Goal: Task Accomplishment & Management: Manage account settings

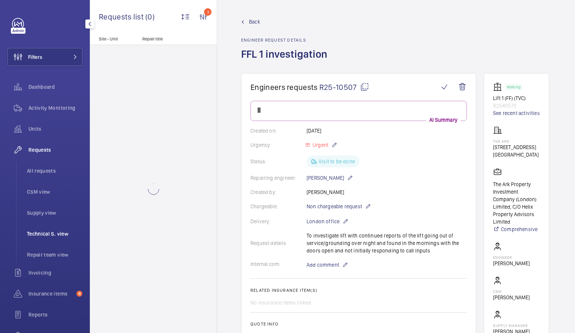
click at [65, 231] on span "Technical S. view" at bounding box center [54, 233] width 55 height 7
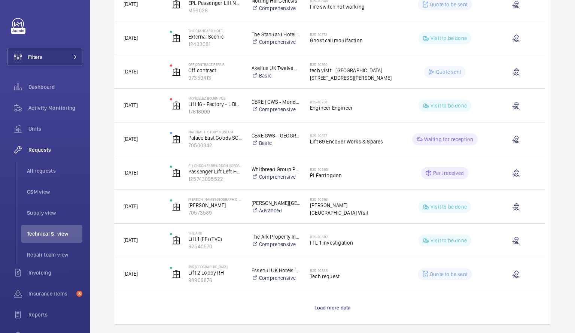
scroll to position [541, 0]
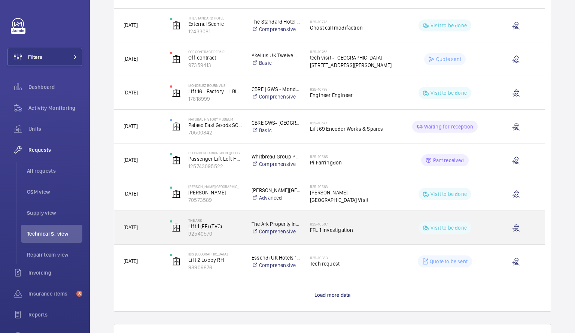
click at [376, 238] on div "R25-10507 FFL 1 investigation" at bounding box center [351, 228] width 83 height 22
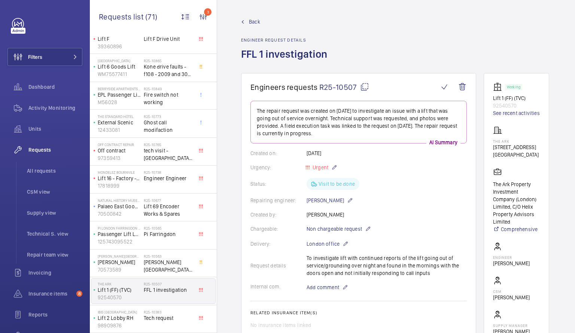
scroll to position [297, 0]
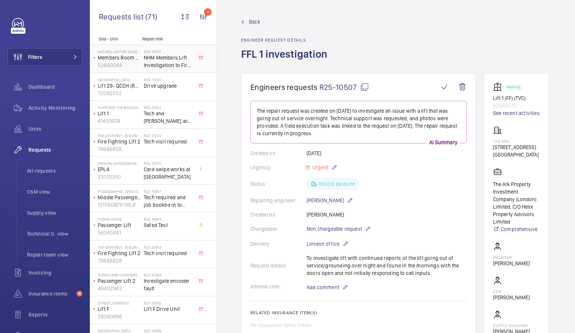
click at [172, 58] on span "NHM Members Lift Investigation to Fire Control" at bounding box center [168, 61] width 49 height 15
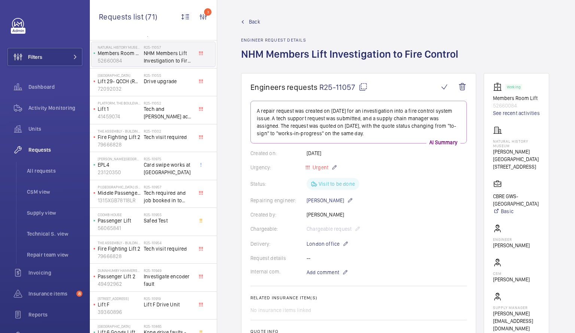
scroll to position [10, 0]
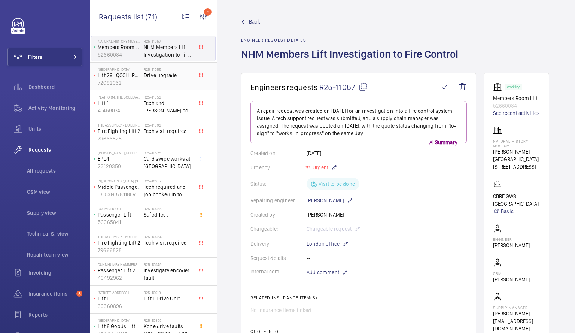
click at [148, 76] on span "Drive upgrade" at bounding box center [168, 74] width 49 height 7
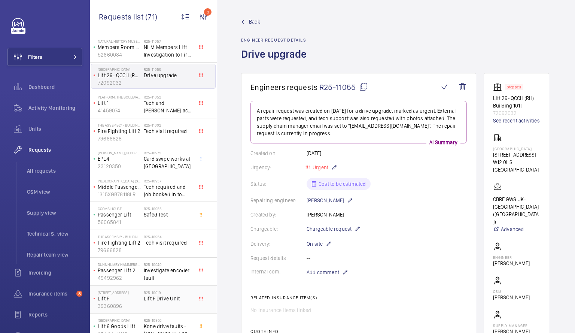
click at [150, 294] on h2 "R25-10919" at bounding box center [168, 292] width 49 height 4
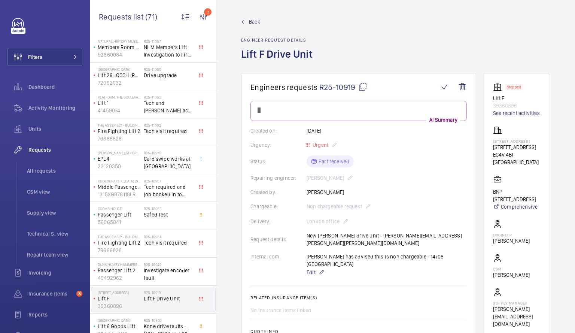
click at [150, 294] on h2 "R25-10919" at bounding box center [168, 292] width 49 height 4
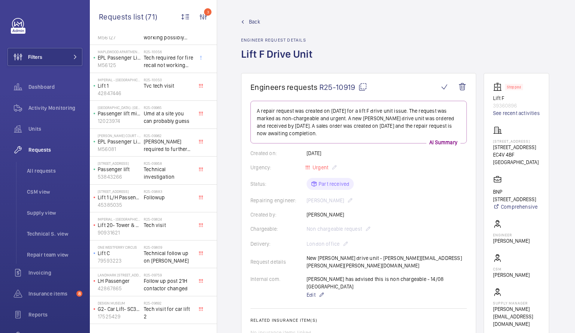
scroll to position [838, 0]
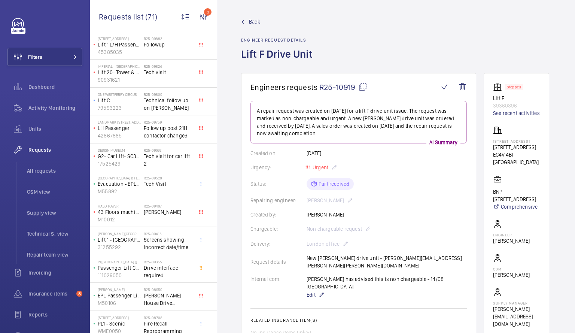
scroll to position [934, 0]
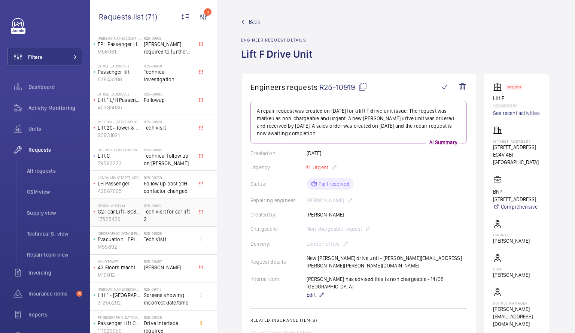
click at [163, 206] on h2 "R25-09692" at bounding box center [168, 205] width 49 height 4
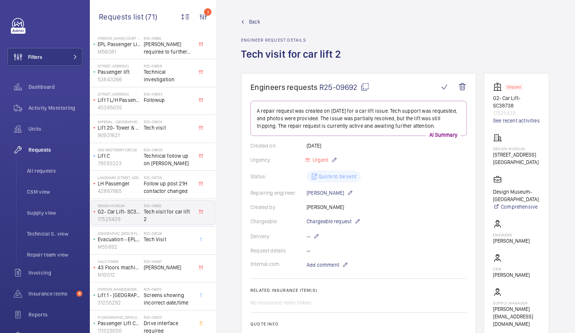
click at [162, 208] on span "Tech visit for car lift 2" at bounding box center [168, 215] width 49 height 15
click at [164, 209] on span "Tech visit for car lift 2" at bounding box center [168, 215] width 49 height 15
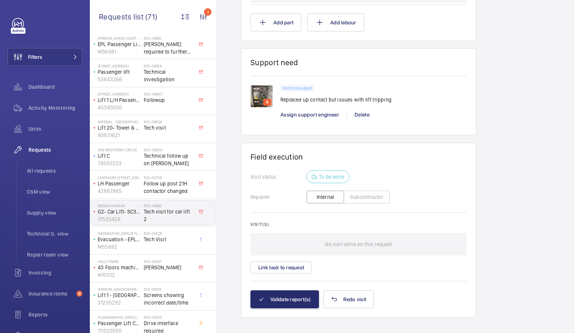
scroll to position [490, 0]
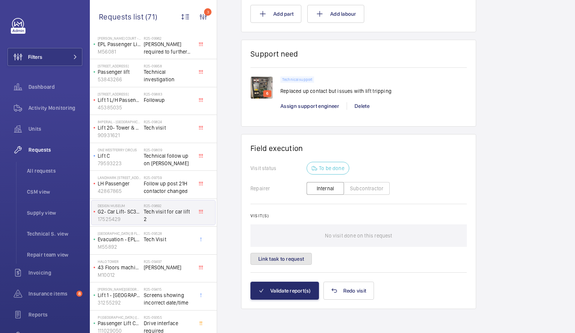
click at [290, 255] on button "Link task to request" at bounding box center [280, 259] width 61 height 12
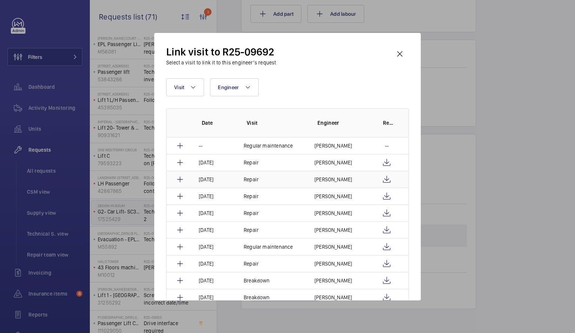
click at [311, 183] on td "[PERSON_NAME]" at bounding box center [337, 179] width 65 height 17
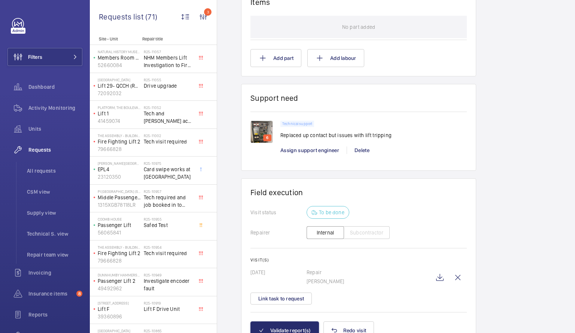
scroll to position [469, 0]
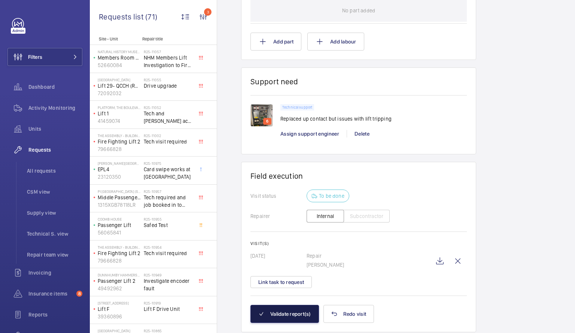
click at [275, 315] on button "Validate report(s)" at bounding box center [284, 314] width 68 height 18
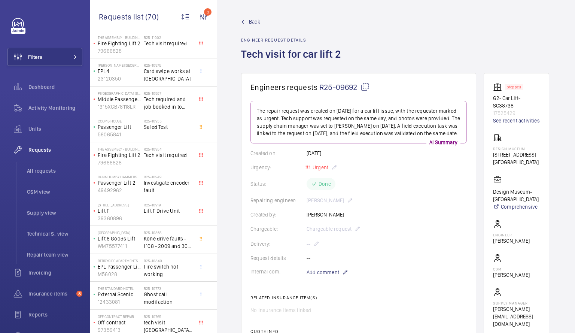
scroll to position [116, 0]
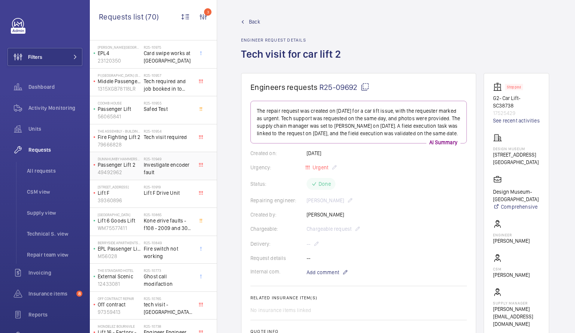
click at [131, 168] on p "Passenger Lift 2" at bounding box center [119, 164] width 43 height 7
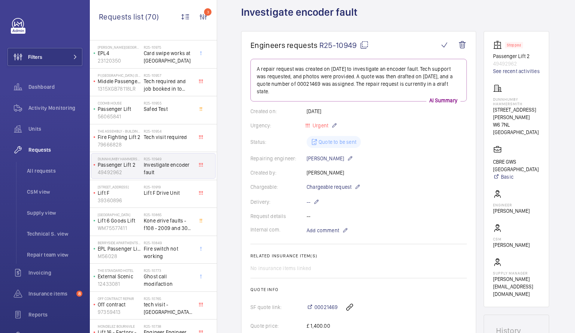
scroll to position [41, 0]
click at [145, 104] on h2 "R25-10955" at bounding box center [168, 103] width 49 height 4
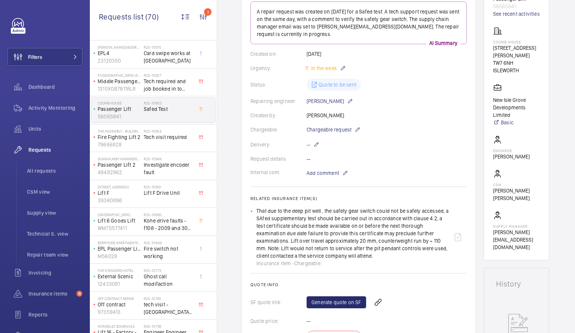
scroll to position [103, 0]
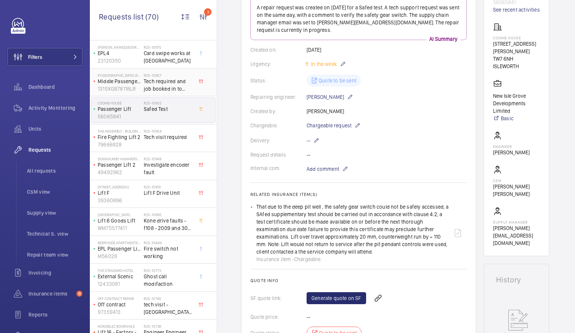
click at [163, 86] on span "Tech required and job booked in to remove landing indicators x16" at bounding box center [168, 84] width 49 height 15
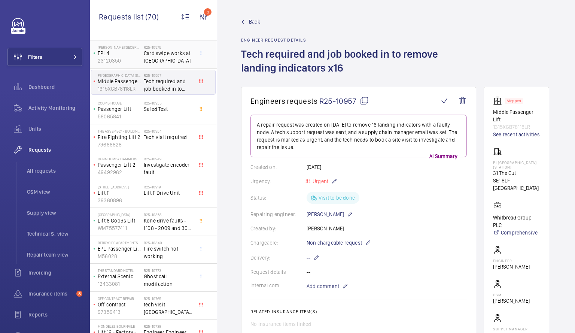
click at [150, 57] on span "Card swipe works at [GEOGRAPHIC_DATA]" at bounding box center [168, 56] width 49 height 15
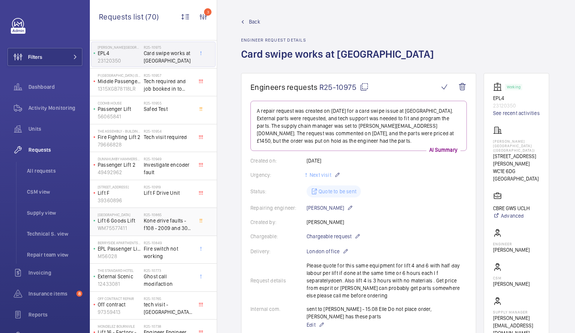
click at [165, 220] on span "Kone drive faults - f108 - 2009 and 3001 speed reference fault" at bounding box center [168, 224] width 49 height 15
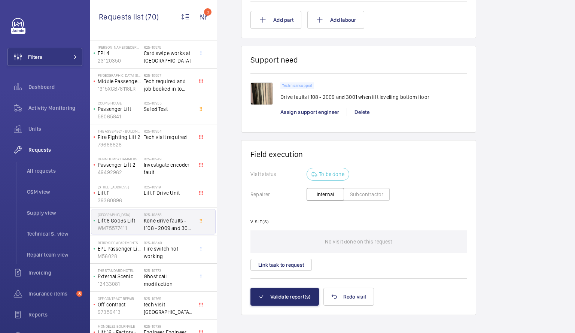
scroll to position [487, 0]
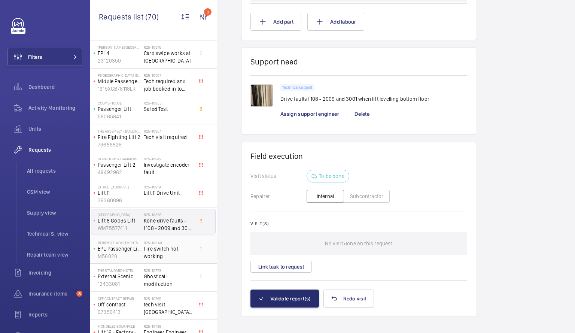
click at [147, 254] on span "Fire switch not working" at bounding box center [168, 252] width 49 height 15
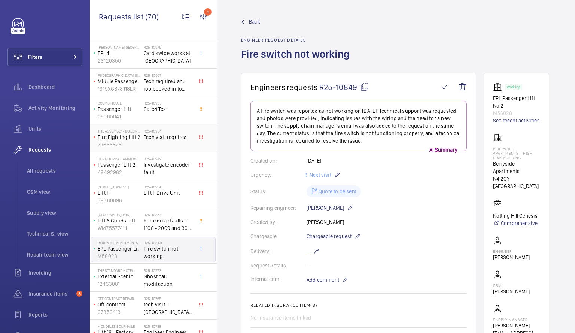
click at [144, 134] on span "Tech visit required" at bounding box center [168, 136] width 49 height 7
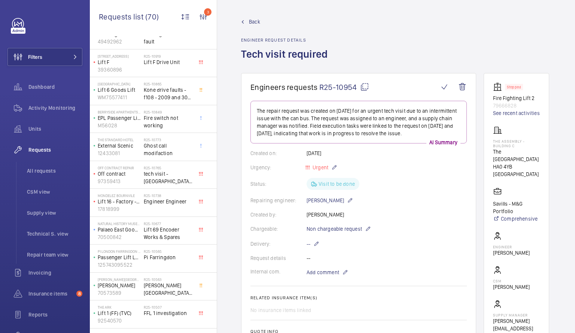
scroll to position [273, 0]
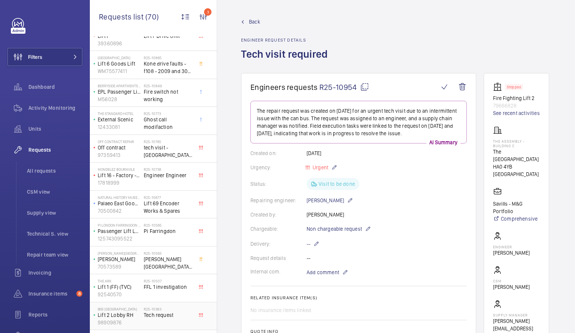
click at [158, 312] on span "Tech request" at bounding box center [168, 314] width 49 height 7
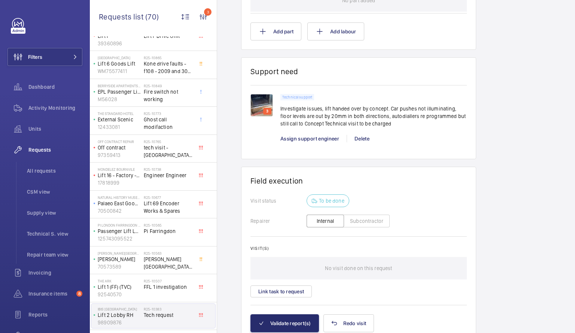
scroll to position [475, 0]
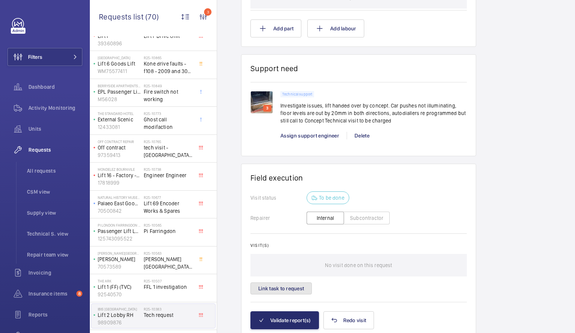
click at [296, 289] on button "Link task to request" at bounding box center [280, 288] width 61 height 12
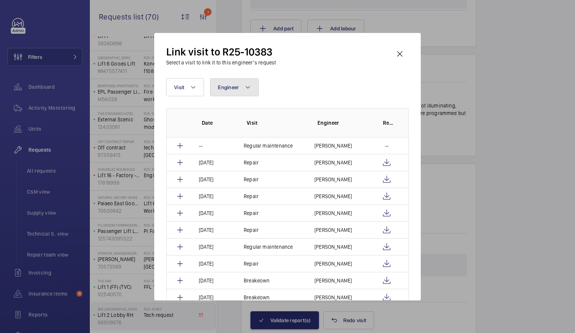
click at [241, 92] on button "Engineer" at bounding box center [234, 87] width 49 height 18
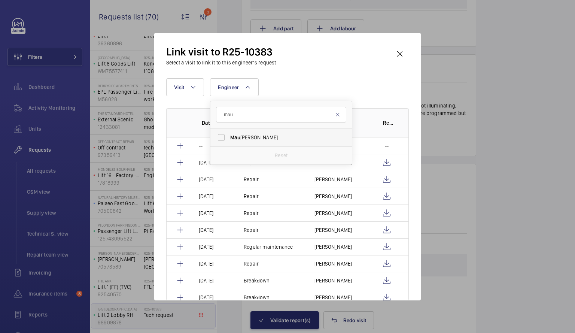
type input "mau"
click at [223, 135] on label "[PERSON_NAME]" at bounding box center [275, 137] width 130 height 18
click at [223, 135] on input "[PERSON_NAME]" at bounding box center [221, 137] width 15 height 15
checkbox input "true"
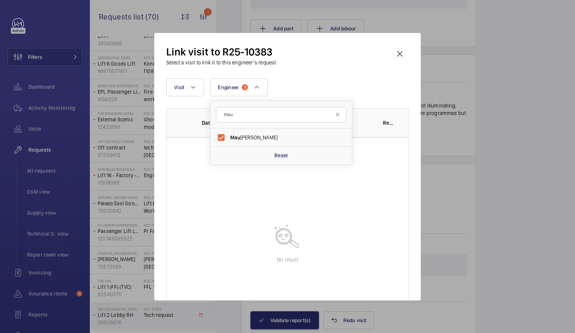
click at [241, 194] on wm-front-table-empty-state "No result" at bounding box center [288, 242] width 242 height 210
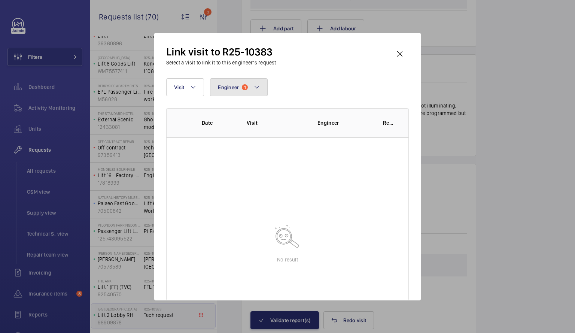
click at [255, 90] on mat-icon at bounding box center [257, 87] width 6 height 9
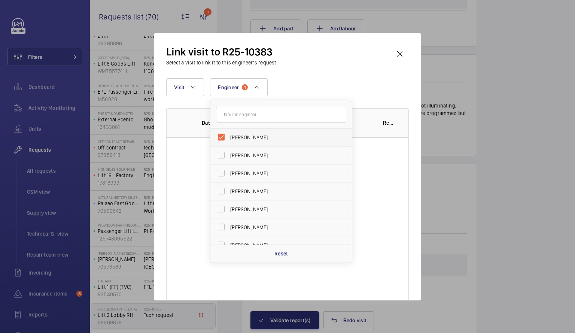
click at [222, 137] on label "[PERSON_NAME]" at bounding box center [275, 137] width 130 height 18
click at [222, 137] on input "[PERSON_NAME]" at bounding box center [221, 137] width 15 height 15
checkbox input "false"
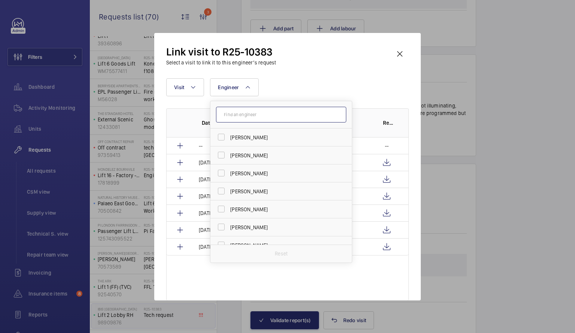
click at [234, 113] on input "text" at bounding box center [281, 115] width 130 height 16
type input "th"
click at [219, 154] on label "Th [PERSON_NAME]" at bounding box center [275, 155] width 130 height 18
click at [219, 154] on input "Th [PERSON_NAME]" at bounding box center [221, 154] width 15 height 15
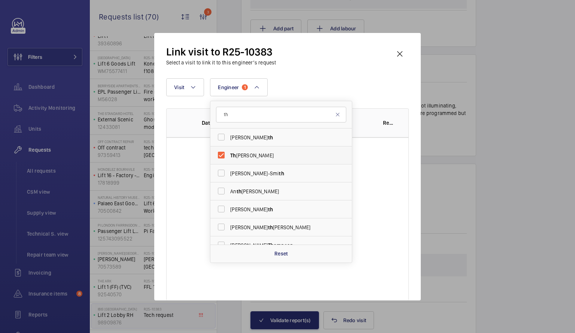
click at [220, 154] on label "Th [PERSON_NAME]" at bounding box center [275, 155] width 130 height 18
click at [220, 154] on input "Th [PERSON_NAME]" at bounding box center [221, 154] width 15 height 15
checkbox input "false"
click at [351, 88] on div "Visit Engineer th [PERSON_NAME] th Th omas [PERSON_NAME]-Smi th An th ony [PERS…" at bounding box center [287, 87] width 243 height 18
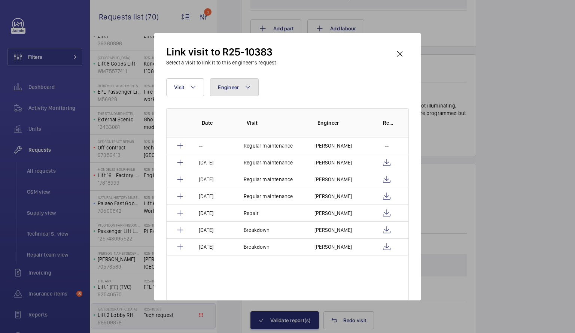
click at [246, 87] on mat-icon at bounding box center [248, 87] width 6 height 9
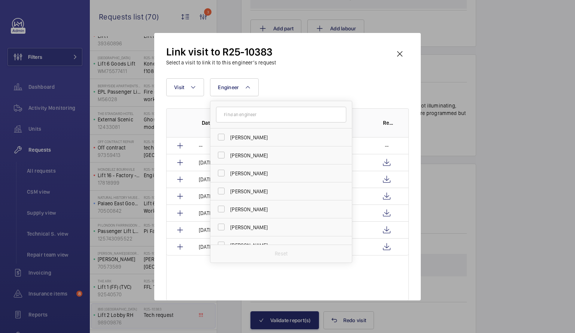
click at [241, 117] on input "text" at bounding box center [281, 115] width 130 height 16
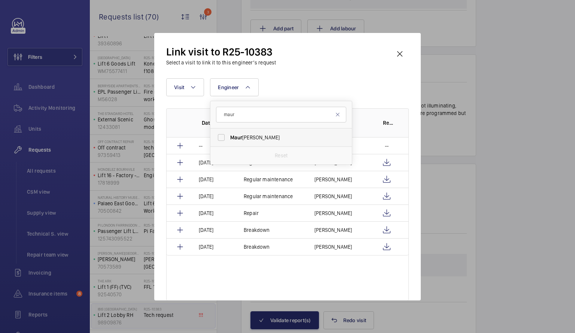
type input "maur"
click at [240, 132] on label "Maur ice [PERSON_NAME]" at bounding box center [275, 137] width 130 height 18
click at [229, 132] on input "Maur ice [PERSON_NAME]" at bounding box center [221, 137] width 15 height 15
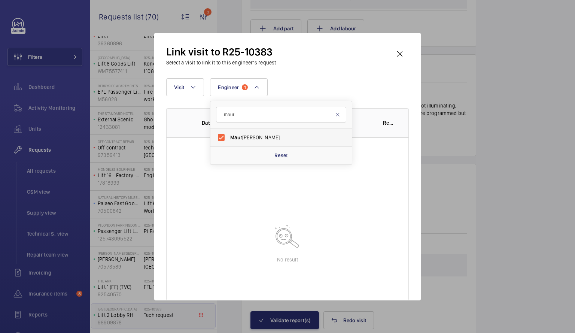
click at [226, 138] on label "Maur ice [PERSON_NAME]" at bounding box center [275, 137] width 130 height 18
click at [226, 138] on input "Maur ice [PERSON_NAME]" at bounding box center [221, 137] width 15 height 15
checkbox input "false"
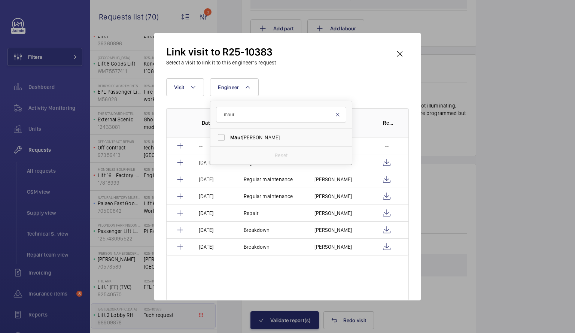
click at [339, 115] on mat-icon at bounding box center [338, 115] width 6 height 6
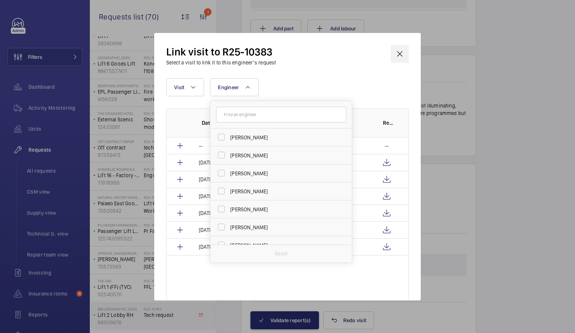
click at [400, 57] on wm-front-icon-button at bounding box center [400, 54] width 18 height 18
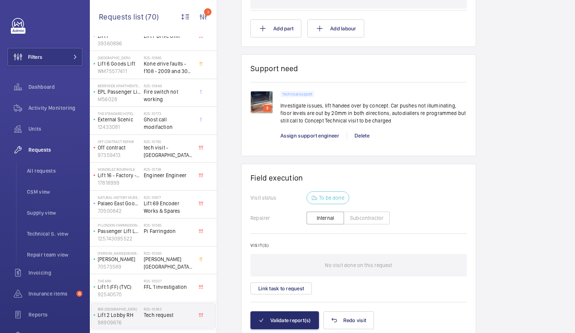
click at [172, 318] on span "Tech request" at bounding box center [168, 314] width 49 height 7
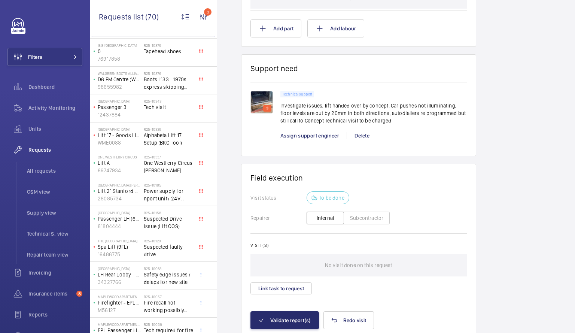
scroll to position [567, 0]
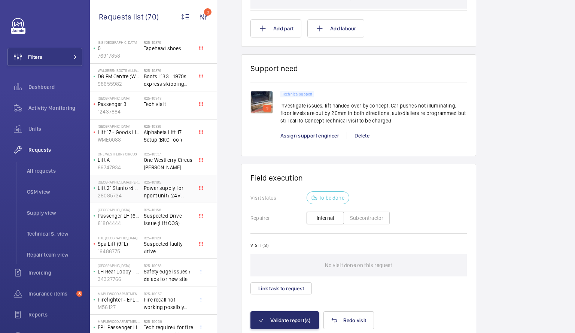
click at [166, 187] on span "Power supply for nport unit+ 24V supply investigation" at bounding box center [168, 191] width 49 height 15
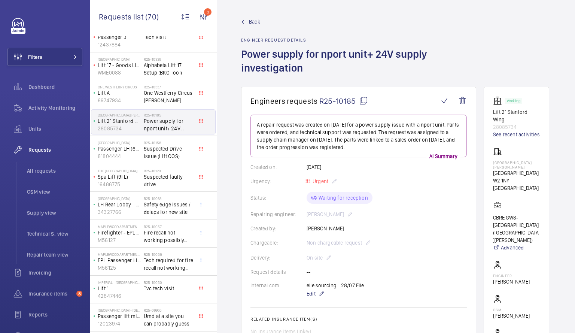
scroll to position [652, 0]
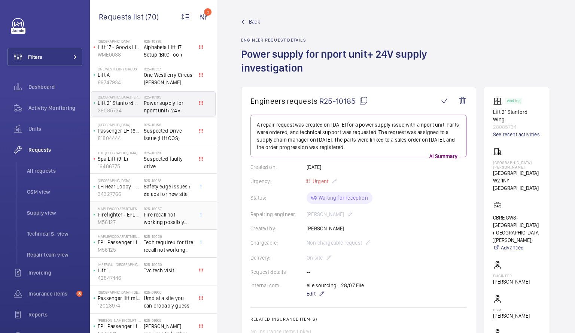
click at [169, 221] on span "Fire recall not working possibly software related" at bounding box center [168, 218] width 49 height 15
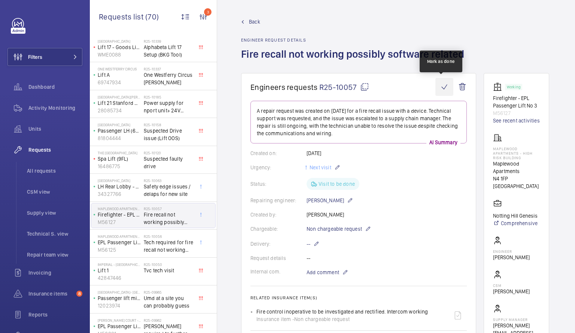
click at [439, 85] on wm-front-icon-button at bounding box center [444, 87] width 18 height 18
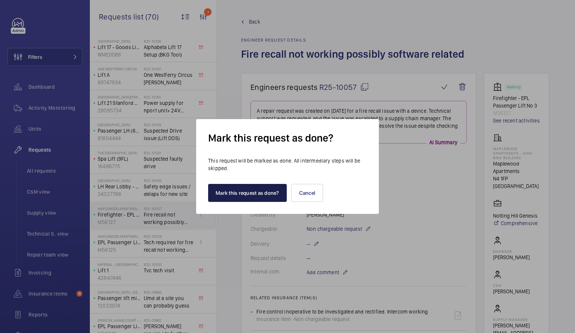
click at [249, 191] on button "Mark this request as done?" at bounding box center [247, 193] width 79 height 18
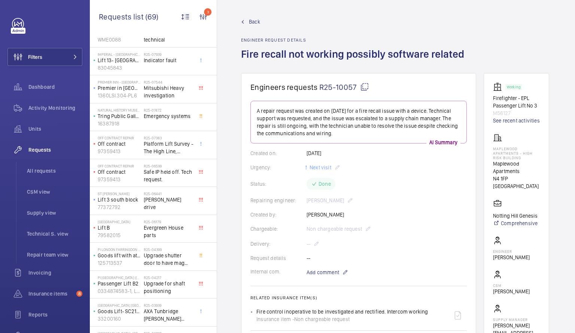
scroll to position [746, 0]
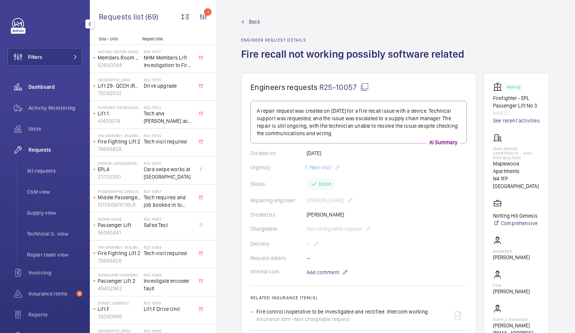
click at [49, 84] on span "Dashboard" at bounding box center [55, 86] width 54 height 7
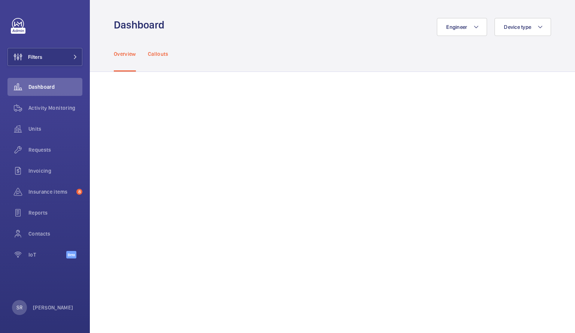
click at [165, 54] on p "Callouts" at bounding box center [158, 53] width 21 height 7
